Goal: Find specific page/section: Find specific page/section

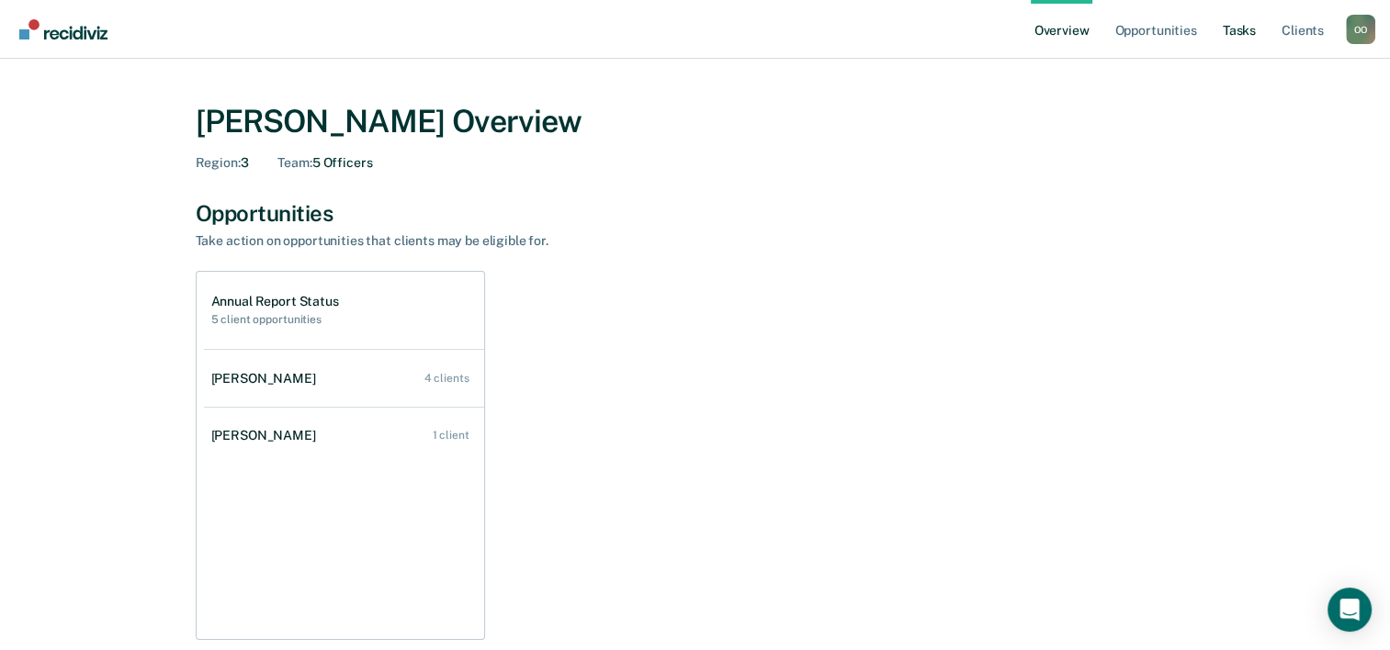
click at [1237, 29] on link "Tasks" at bounding box center [1239, 29] width 40 height 59
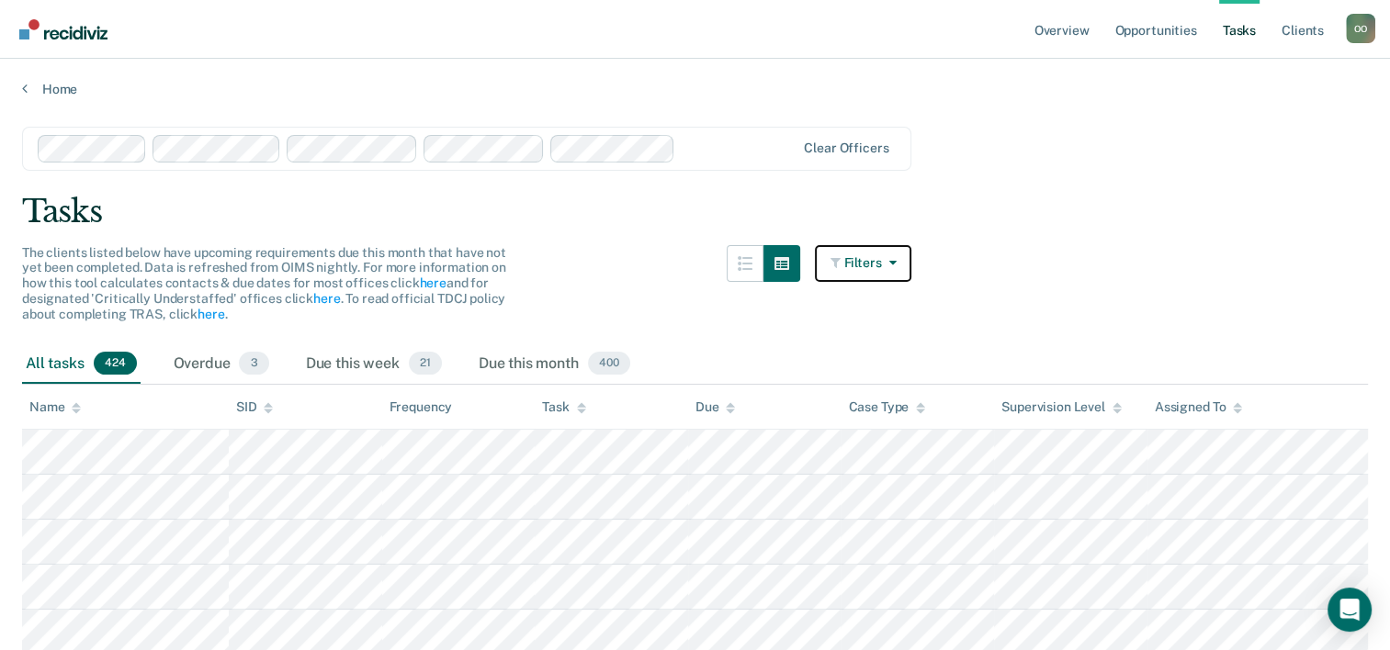
click at [896, 262] on icon "button" at bounding box center [888, 262] width 15 height 13
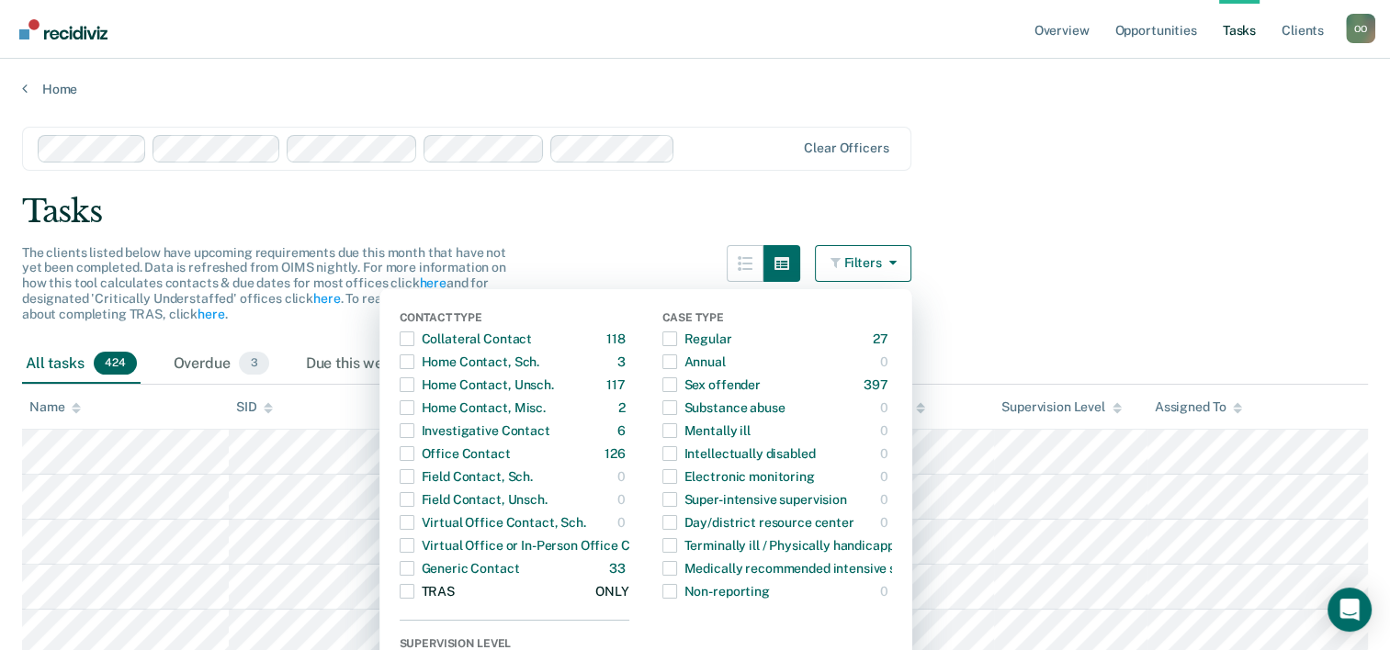
click at [414, 590] on span "button" at bounding box center [407, 591] width 15 height 15
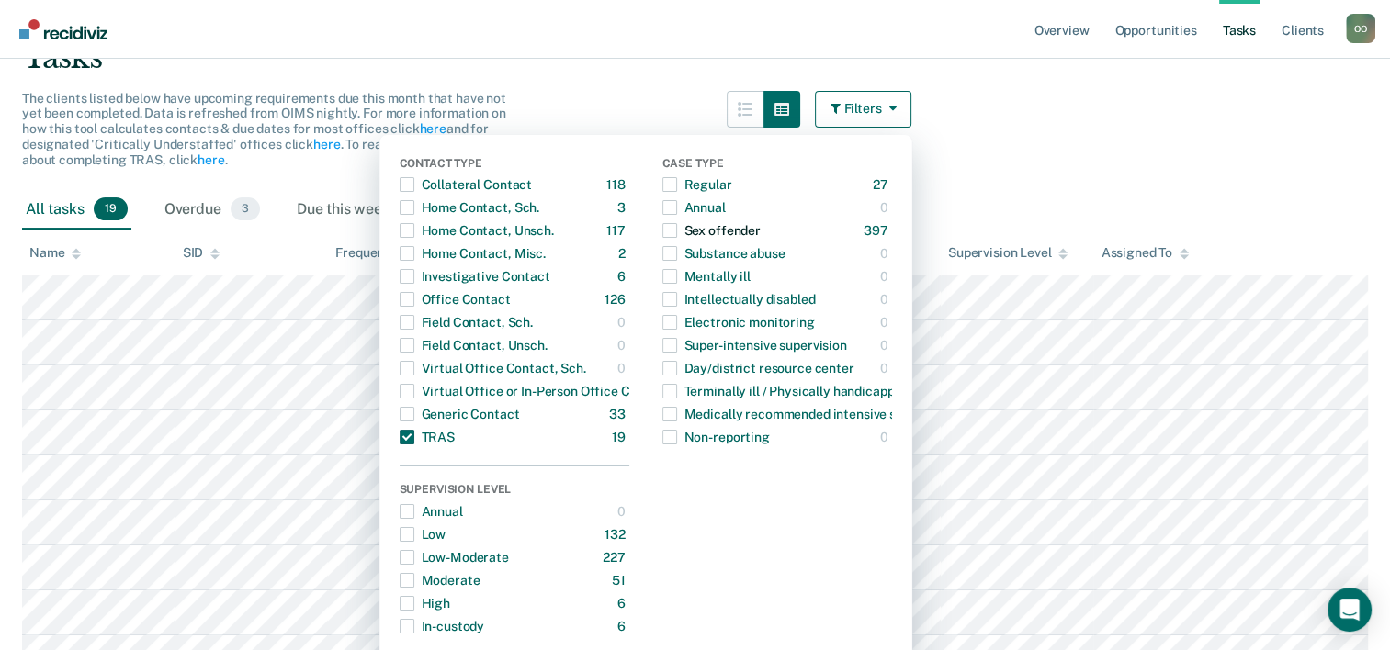
scroll to position [184, 0]
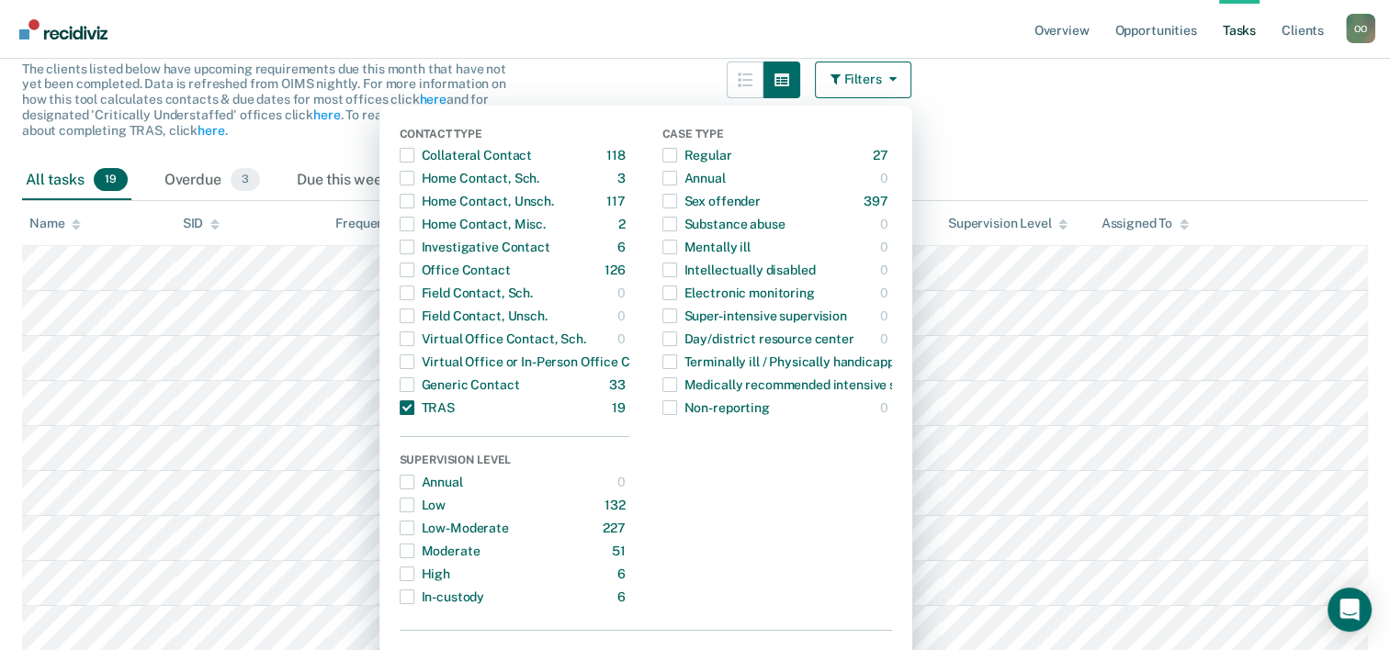
click at [1224, 118] on main "Clear officers Tasks The clients listed below have upcoming requirements due th…" at bounding box center [695, 542] width 1390 height 1256
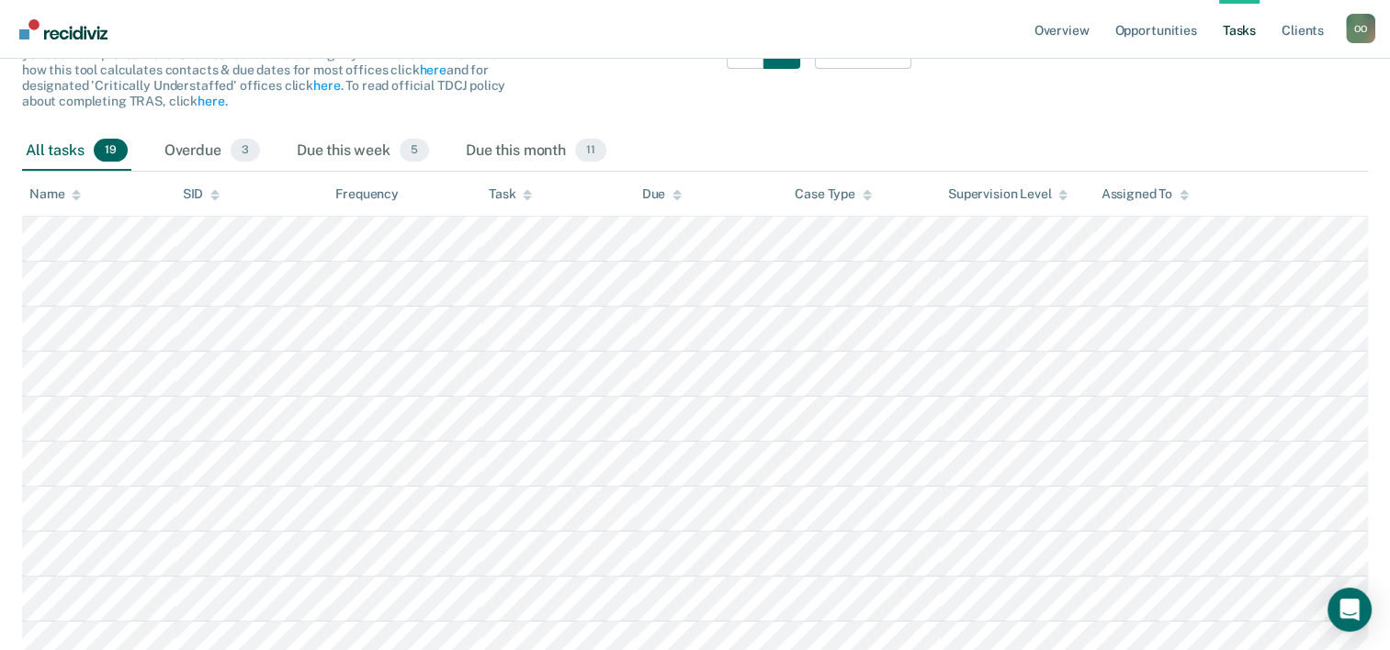
scroll to position [63, 0]
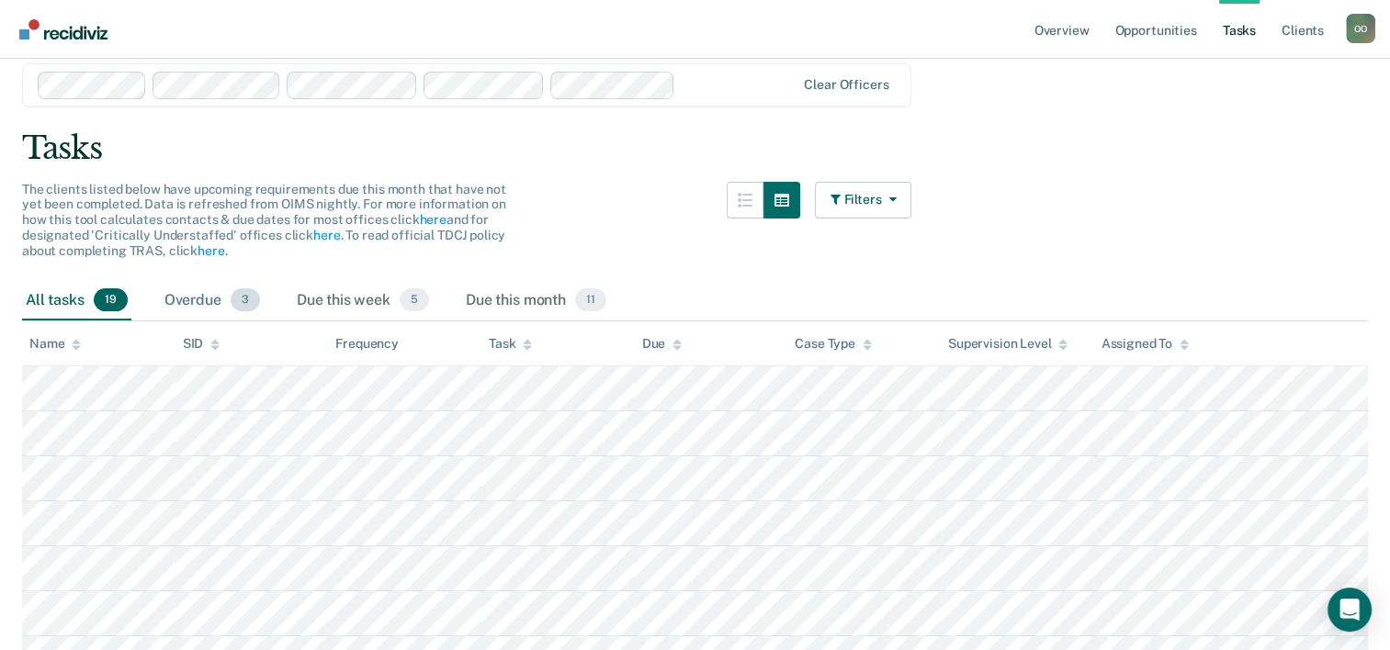
click at [198, 299] on div "Overdue 3" at bounding box center [212, 301] width 103 height 40
